Goal: Find specific page/section: Find specific page/section

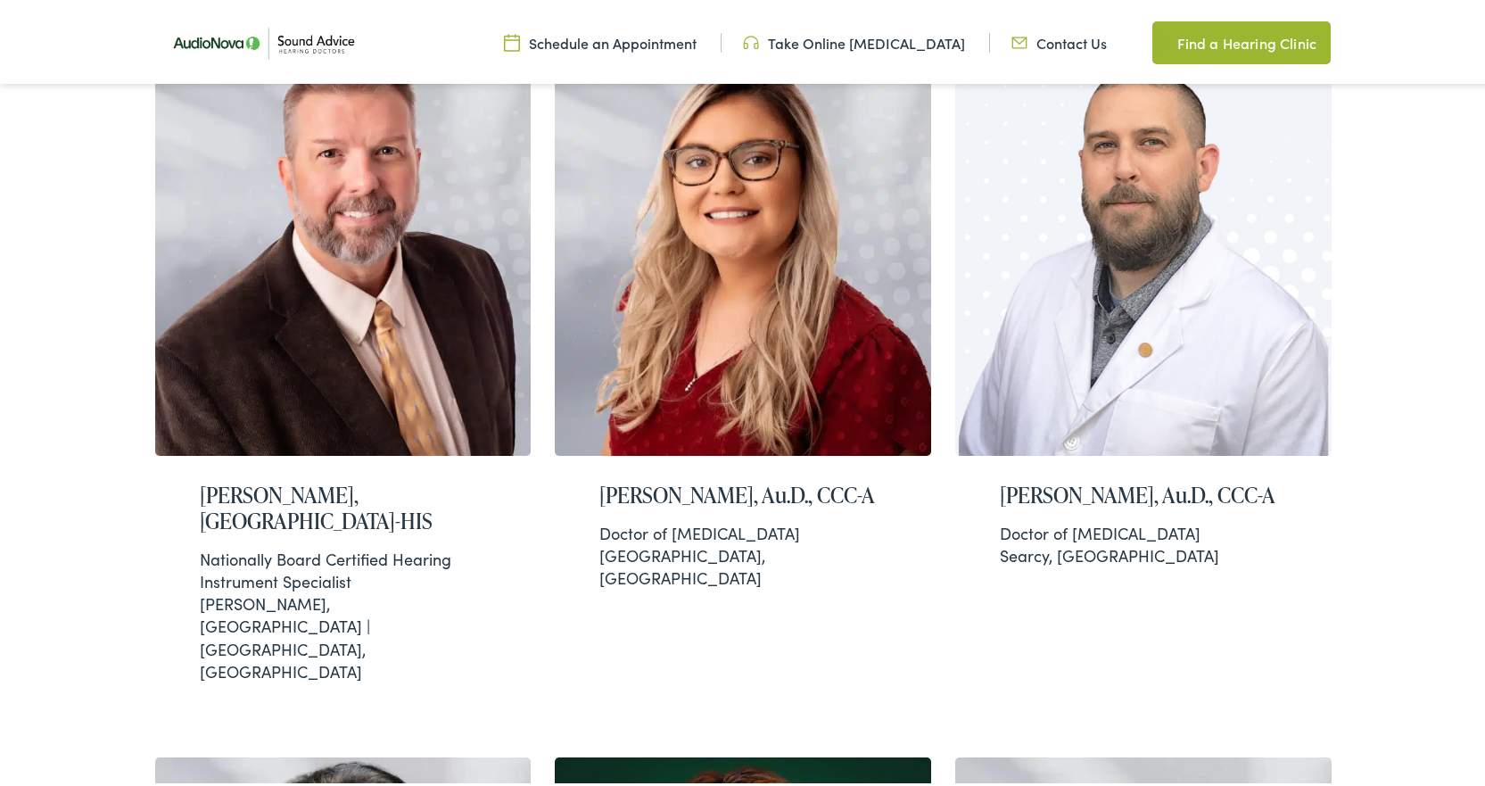
scroll to position [624, 0]
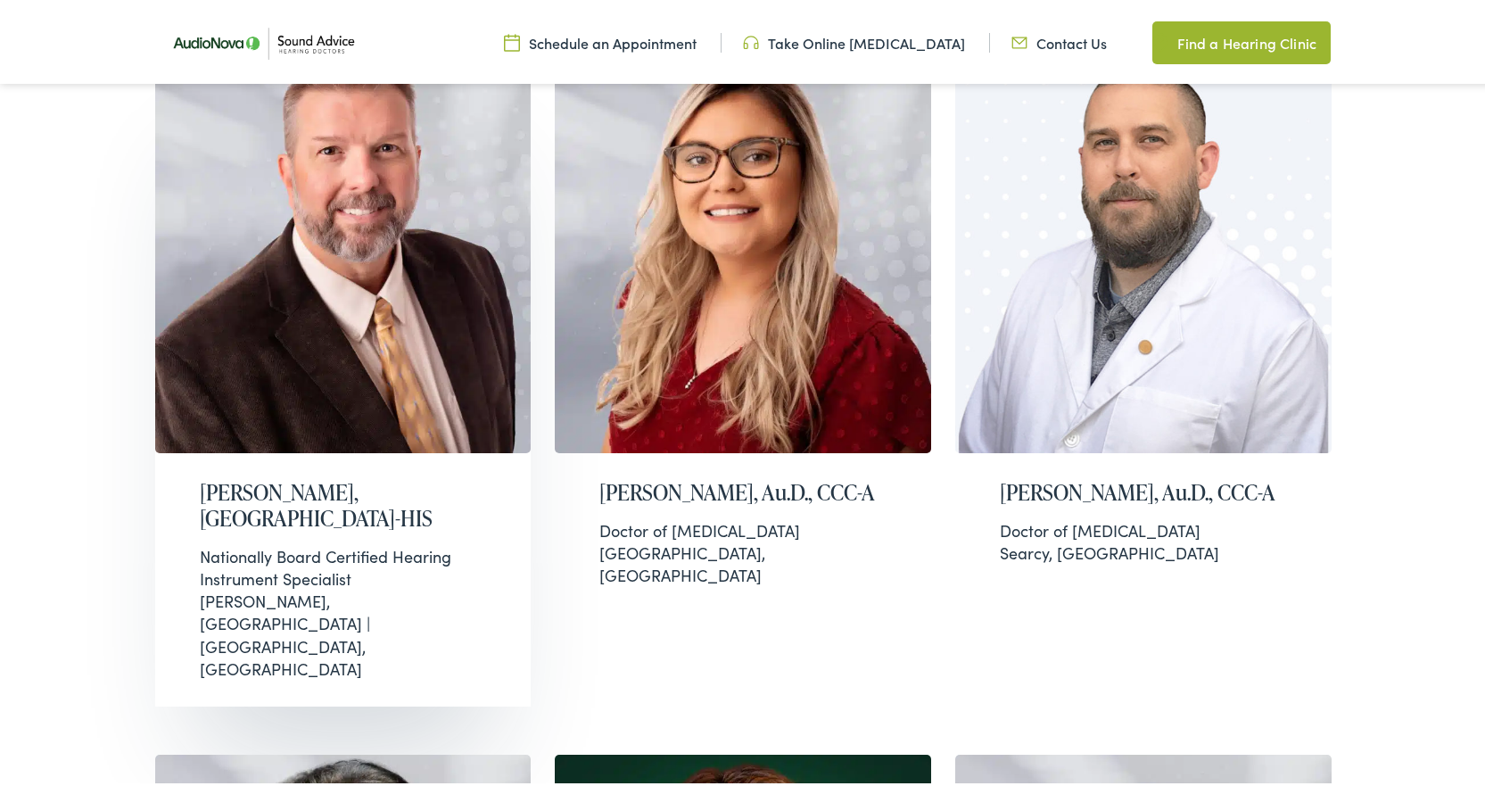
click at [410, 553] on div "Nationally Board Certified Hearing Instrument Specialist" at bounding box center [343, 563] width 287 height 45
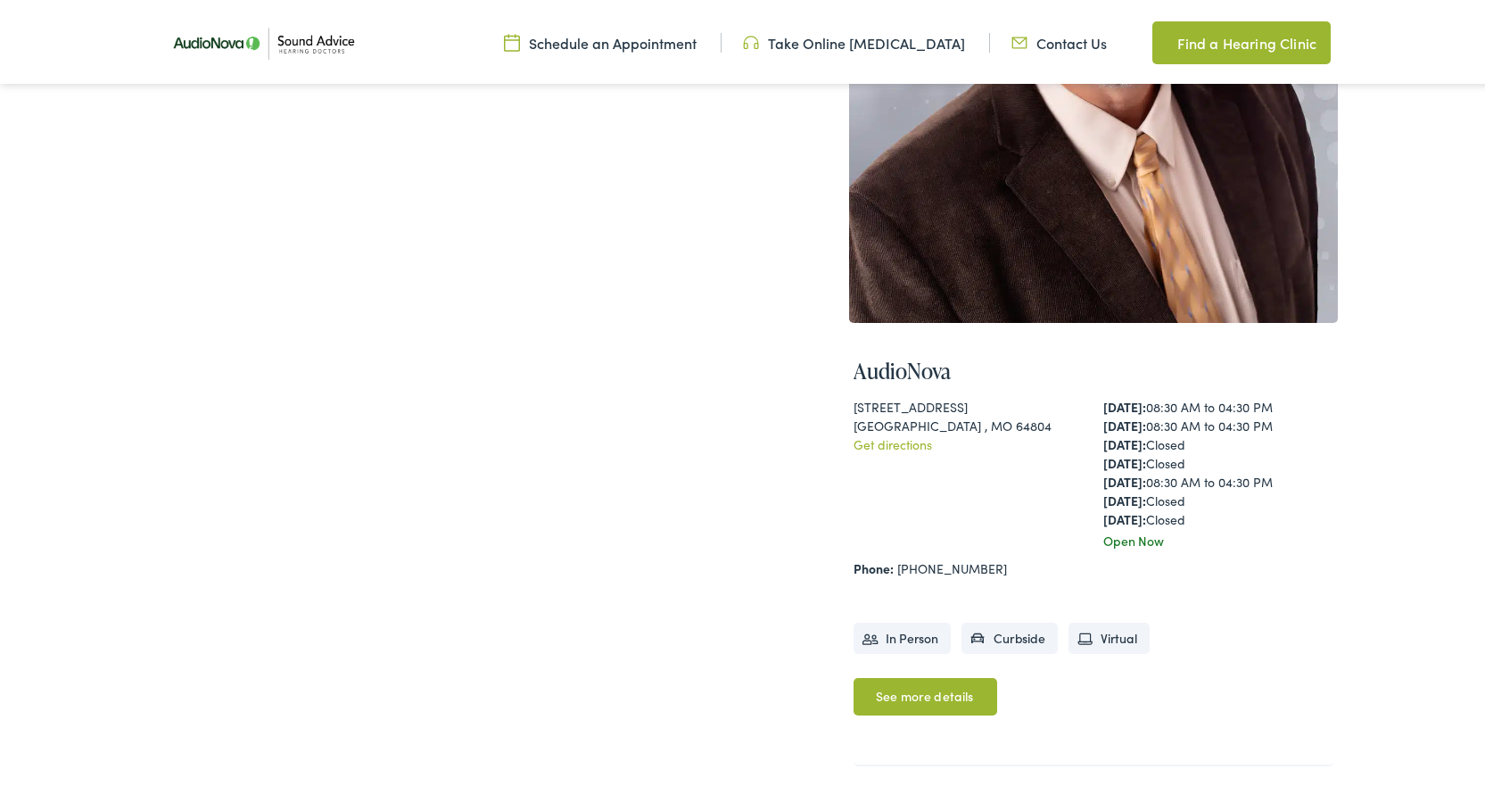
scroll to position [357, 0]
click at [410, 553] on div "Home / Meet the Team / Daniel Kirtley Daniel Kirtley, BC-HIS" at bounding box center [455, 533] width 589 height 1454
